Goal: Information Seeking & Learning: Understand process/instructions

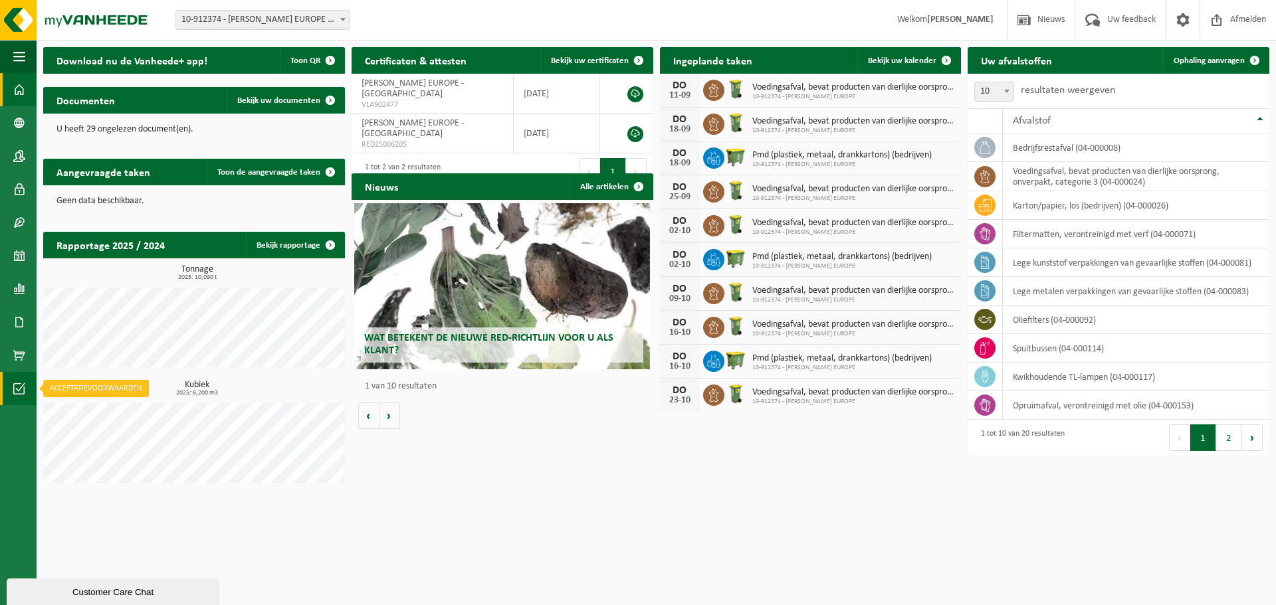
click at [20, 389] on span at bounding box center [19, 388] width 12 height 33
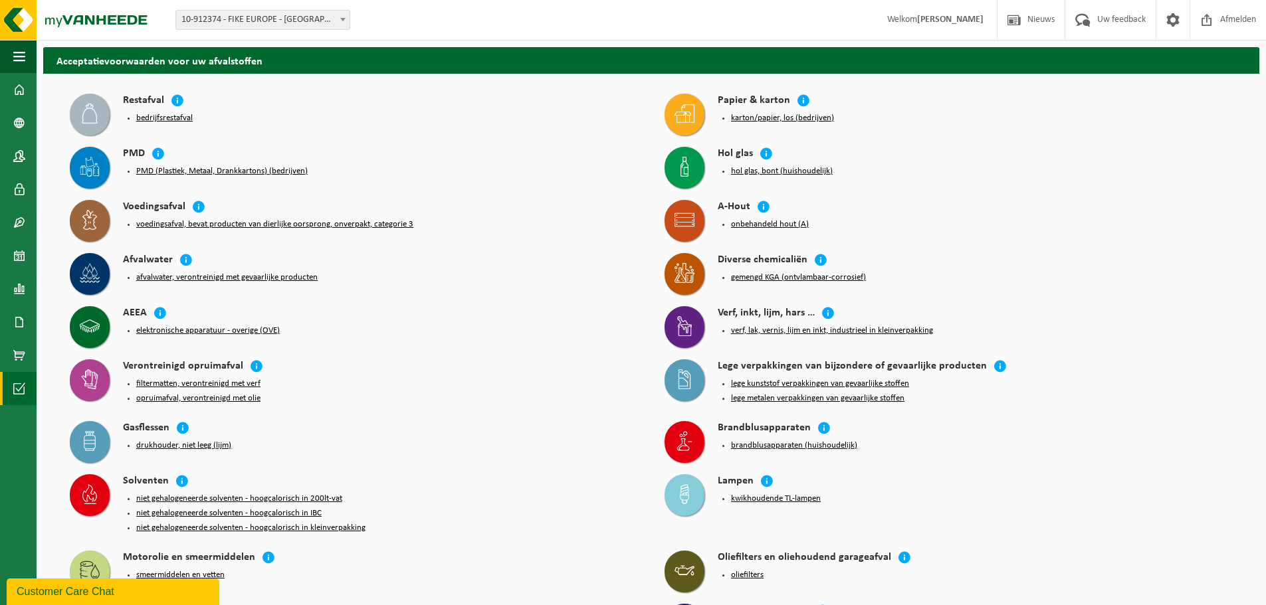
click at [793, 120] on button "karton/papier, los (bedrijven)" at bounding box center [782, 118] width 103 height 11
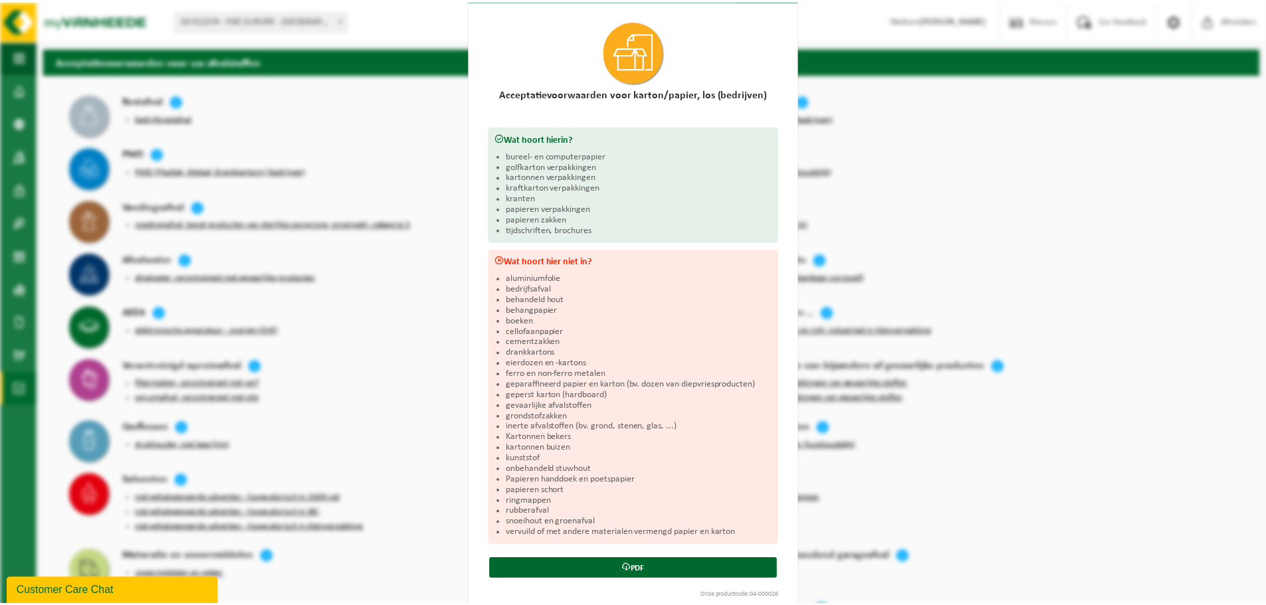
scroll to position [58, 0]
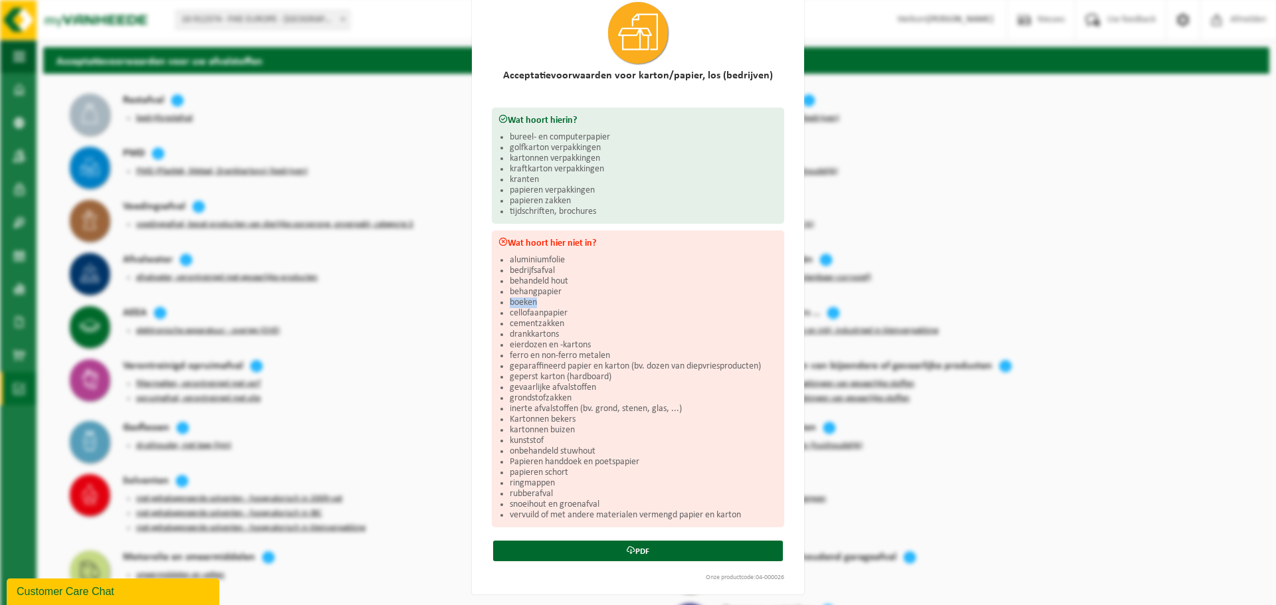
drag, startPoint x: 504, startPoint y: 302, endPoint x: 542, endPoint y: 300, distance: 37.3
click at [542, 300] on li "boeken" at bounding box center [644, 303] width 268 height 11
click at [544, 300] on li "boeken" at bounding box center [644, 303] width 268 height 11
drag, startPoint x: 553, startPoint y: 482, endPoint x: 505, endPoint y: 482, distance: 47.8
click at [510, 482] on li "ringmappen" at bounding box center [644, 483] width 268 height 11
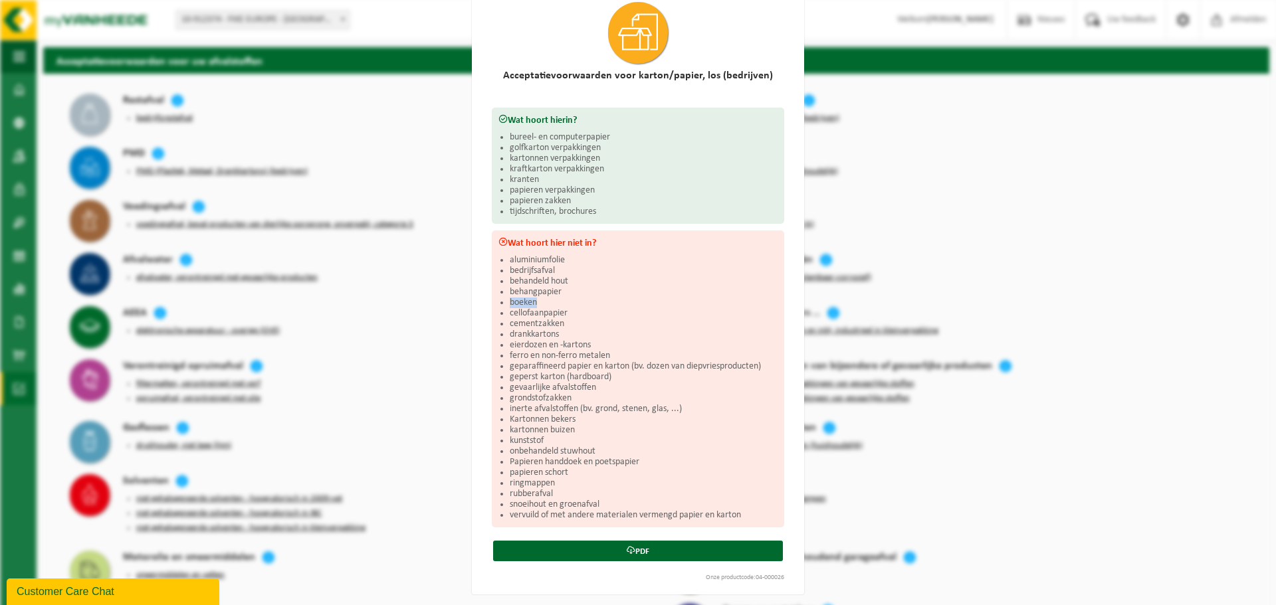
drag, startPoint x: 534, startPoint y: 304, endPoint x: 502, endPoint y: 300, distance: 32.1
click at [502, 300] on div "Wat hoort hier niet in? aluminiumfolie bedrijfsafval behandeld hout behangpapie…" at bounding box center [638, 379] width 292 height 297
click at [512, 300] on li "boeken" at bounding box center [644, 303] width 268 height 11
drag, startPoint x: 510, startPoint y: 302, endPoint x: 537, endPoint y: 298, distance: 27.5
click at [537, 298] on div "Wat hoort hier niet in? aluminiumfolie bedrijfsafval behandeld hout behangpapie…" at bounding box center [638, 379] width 292 height 297
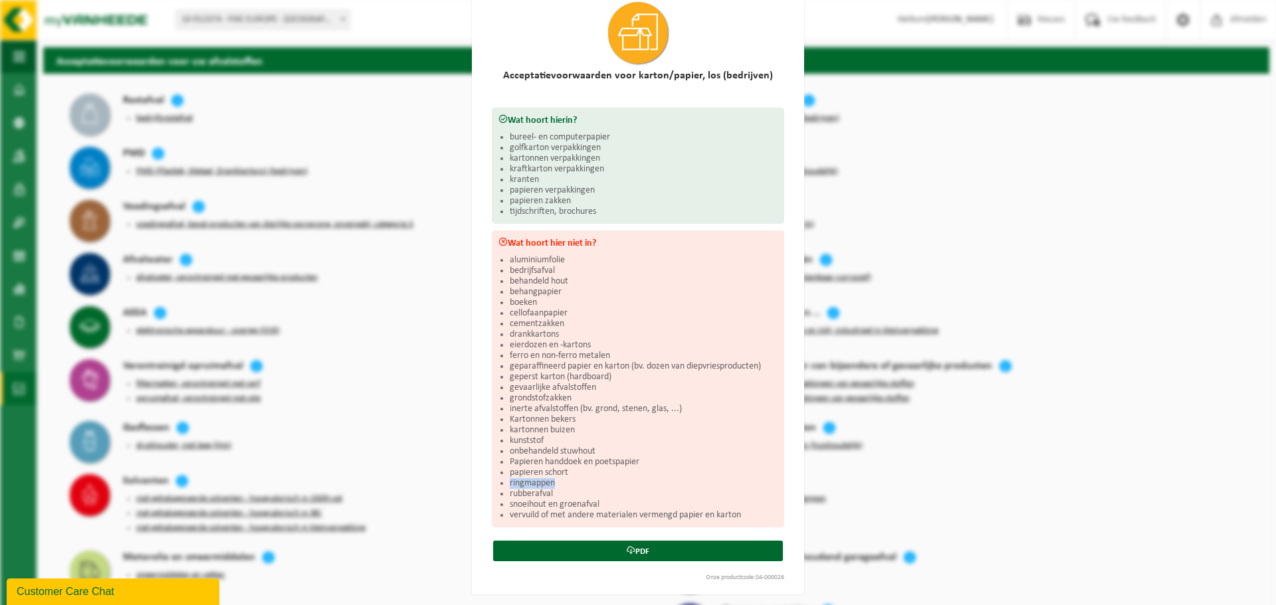
drag, startPoint x: 502, startPoint y: 481, endPoint x: 573, endPoint y: 482, distance: 71.8
click at [573, 482] on div "Wat hoort hier niet in? aluminiumfolie bedrijfsafval behandeld hout behangpapie…" at bounding box center [638, 379] width 292 height 297
click at [571, 492] on li "rubberafval" at bounding box center [644, 494] width 268 height 11
click at [419, 24] on div "Karton/papier, los (bedrijven) Sluiten Acceptatievoorwaarden voor karton/papier…" at bounding box center [638, 302] width 1276 height 605
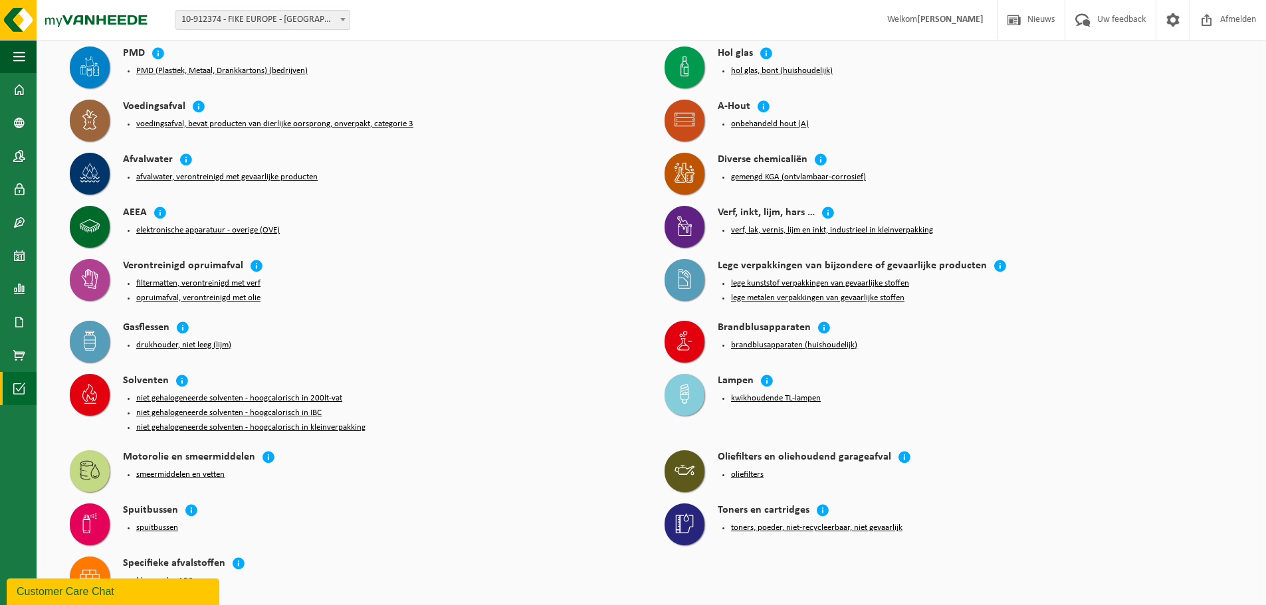
scroll to position [0, 0]
